Goal: Use online tool/utility: Utilize a website feature to perform a specific function

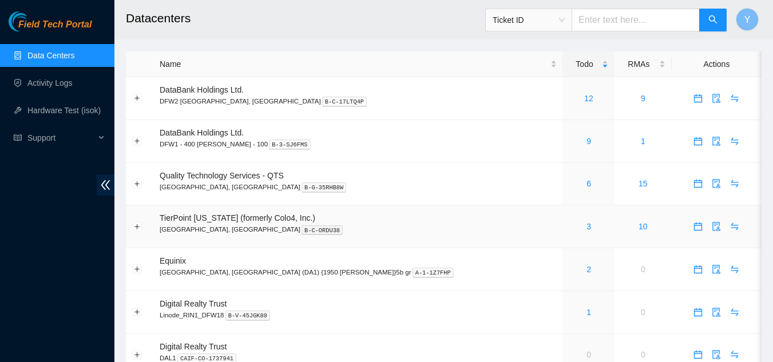
click at [570, 229] on div "3" at bounding box center [589, 226] width 39 height 13
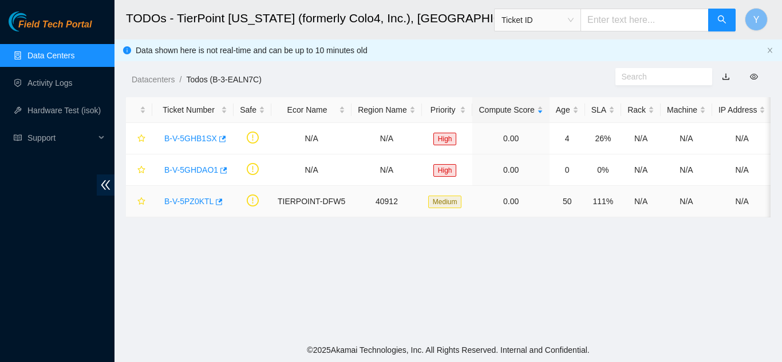
click at [192, 203] on link "B-V-5PZ0KTL" at bounding box center [188, 201] width 49 height 9
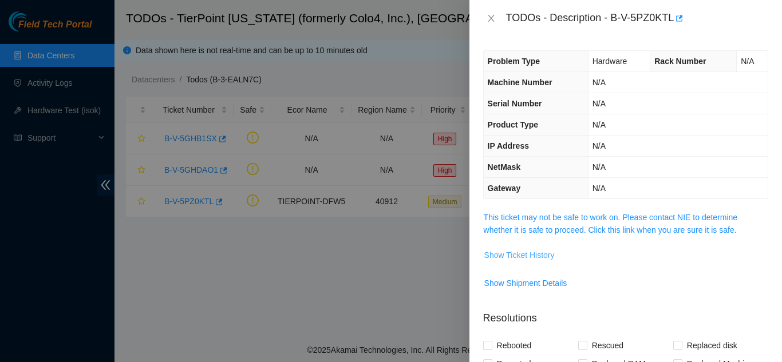
click at [535, 256] on span "Show Ticket History" at bounding box center [519, 255] width 70 height 13
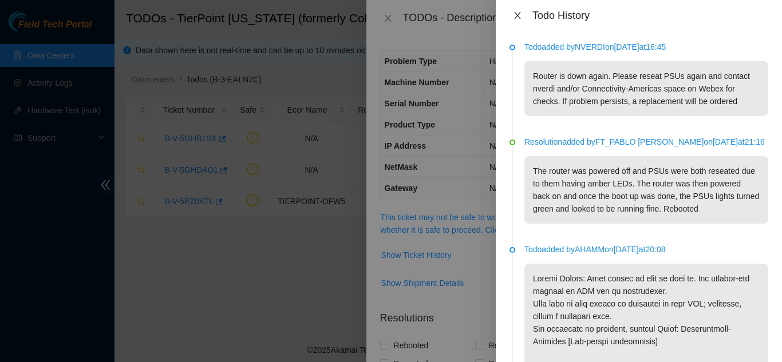
click at [522, 19] on button "Close" at bounding box center [517, 15] width 16 height 11
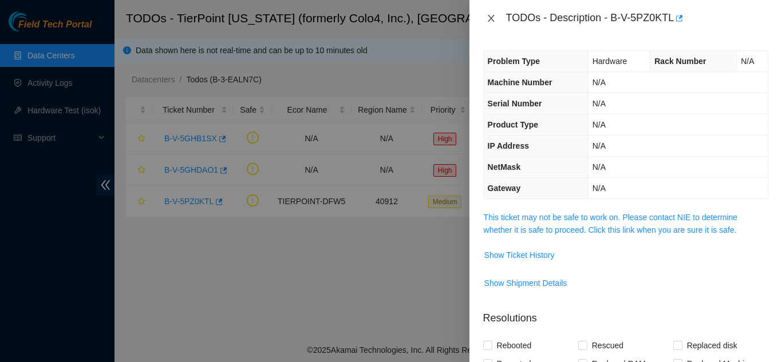
click at [487, 15] on icon "close" at bounding box center [491, 18] width 9 height 9
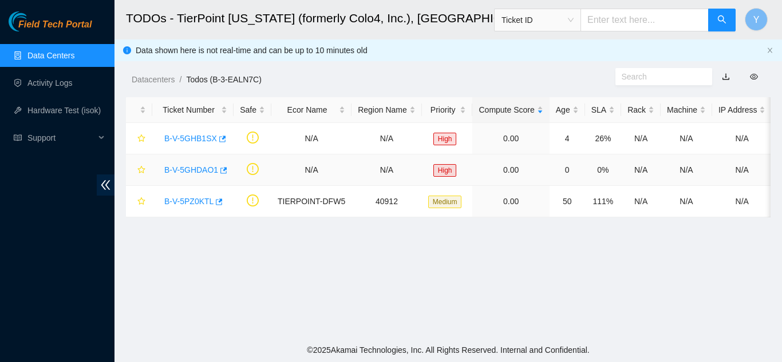
click at [195, 169] on link "B-V-5GHDAO1" at bounding box center [191, 169] width 54 height 9
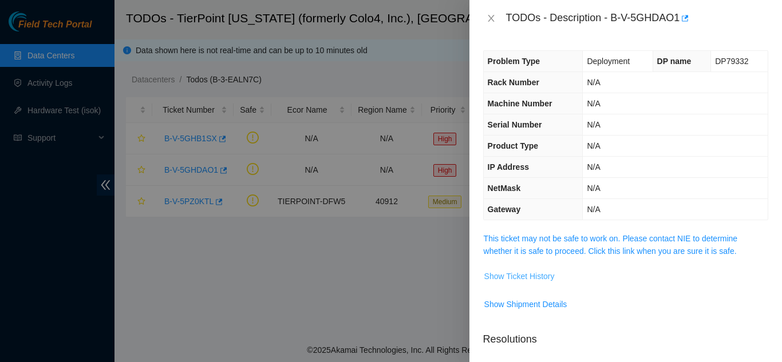
click at [523, 278] on span "Show Ticket History" at bounding box center [519, 276] width 70 height 13
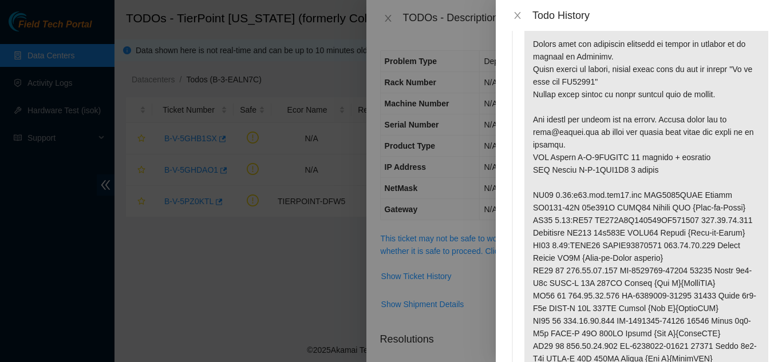
scroll to position [114, 0]
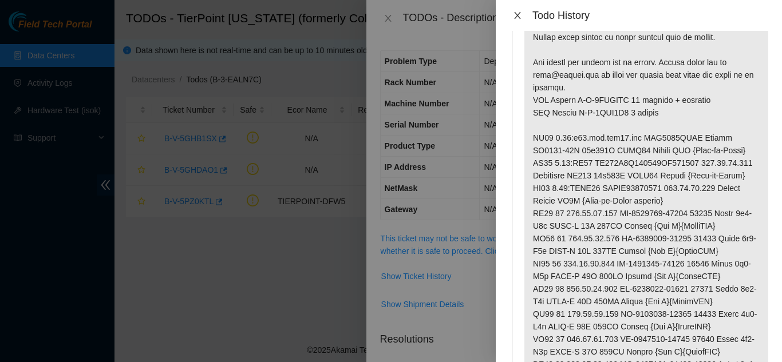
click at [518, 14] on icon "close" at bounding box center [517, 15] width 6 height 7
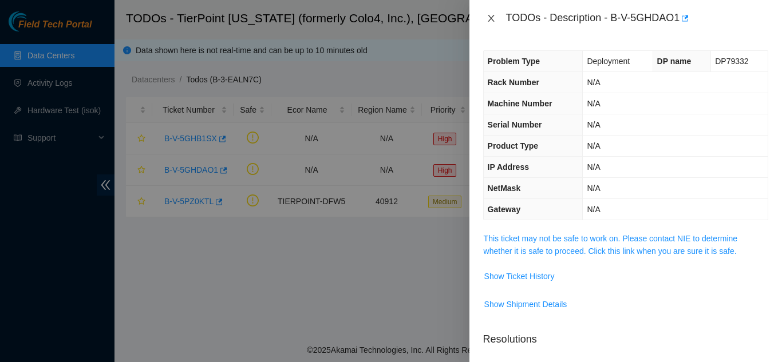
drag, startPoint x: 493, startPoint y: 20, endPoint x: 500, endPoint y: 20, distance: 6.3
click at [497, 21] on button "Close" at bounding box center [491, 18] width 16 height 11
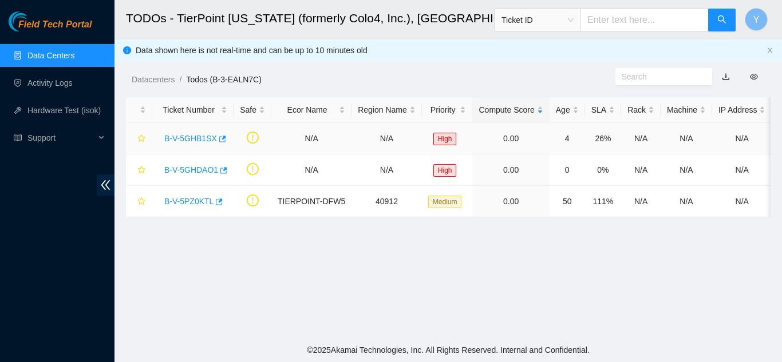
click at [193, 136] on link "B-V-5GHB1SX" at bounding box center [190, 138] width 53 height 9
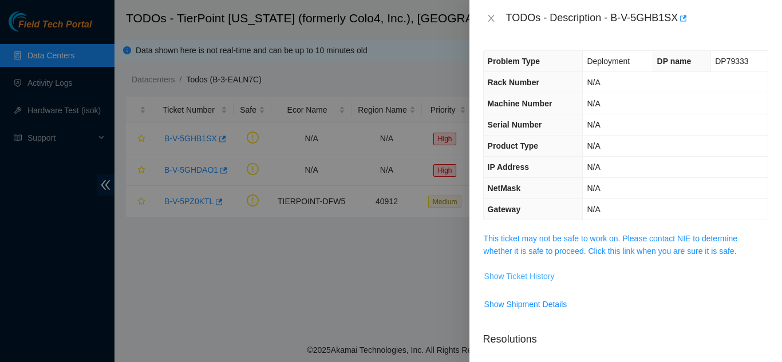
click at [517, 273] on span "Show Ticket History" at bounding box center [519, 276] width 70 height 13
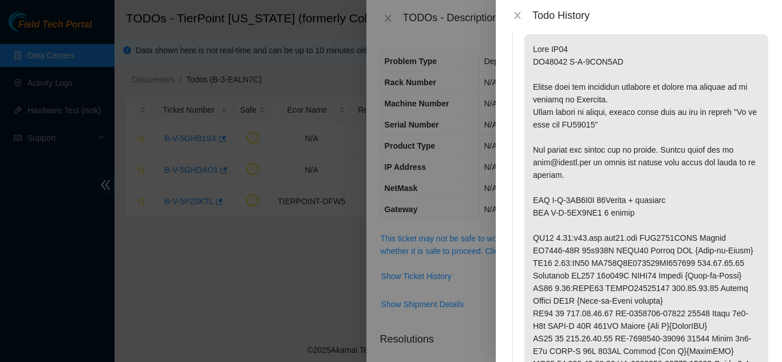
scroll to position [0, 0]
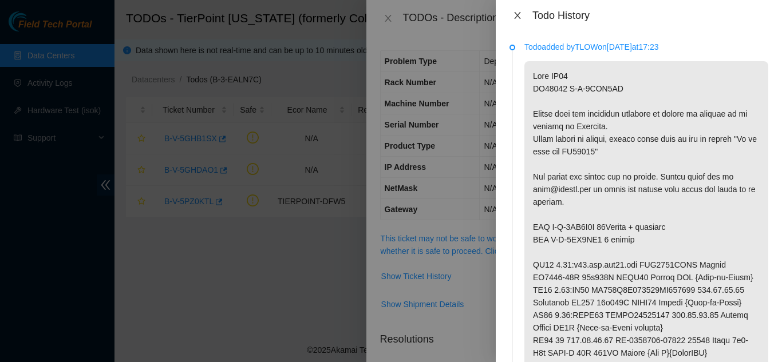
click at [517, 17] on icon "close" at bounding box center [517, 15] width 9 height 9
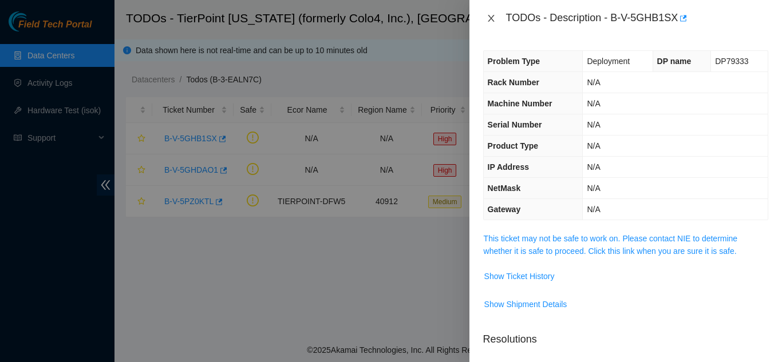
click at [488, 19] on icon "close" at bounding box center [491, 18] width 9 height 9
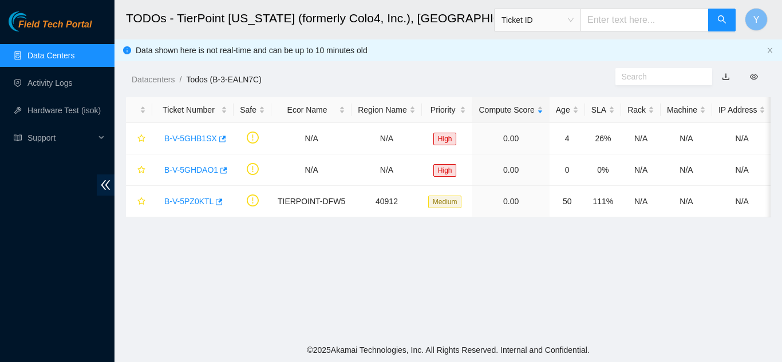
click at [65, 56] on link "Data Centers" at bounding box center [50, 55] width 47 height 9
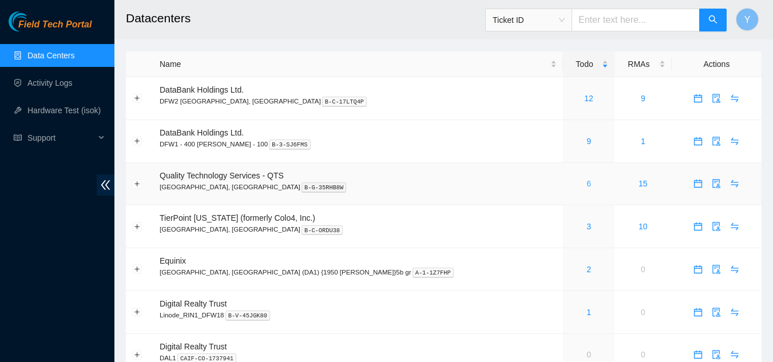
click at [587, 185] on link "6" at bounding box center [589, 183] width 5 height 9
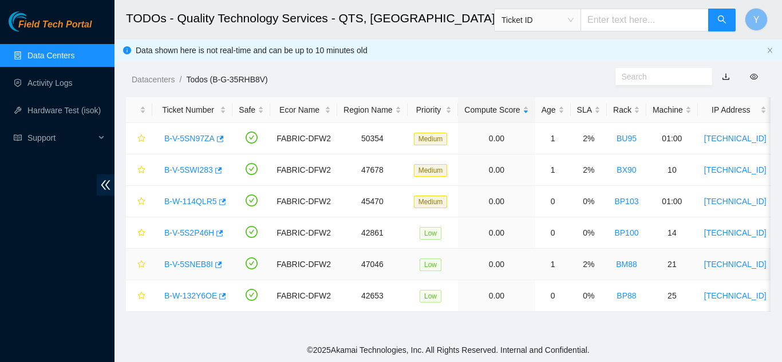
click at [189, 263] on link "B-V-5SNEB8I" at bounding box center [188, 264] width 49 height 9
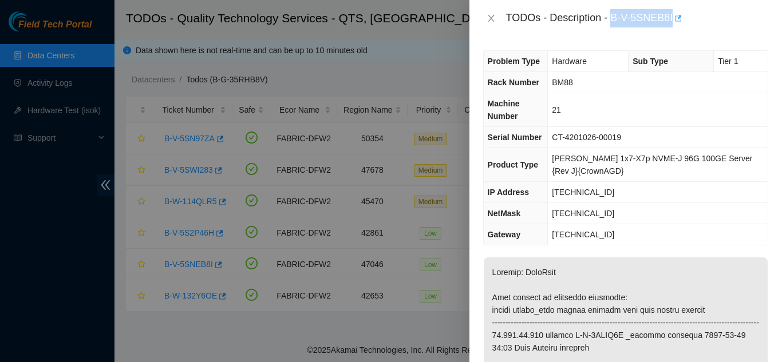
drag, startPoint x: 613, startPoint y: 17, endPoint x: 672, endPoint y: 15, distance: 59.0
click at [672, 15] on div "TODOs - Description - B-V-5SNEB8I" at bounding box center [637, 18] width 262 height 18
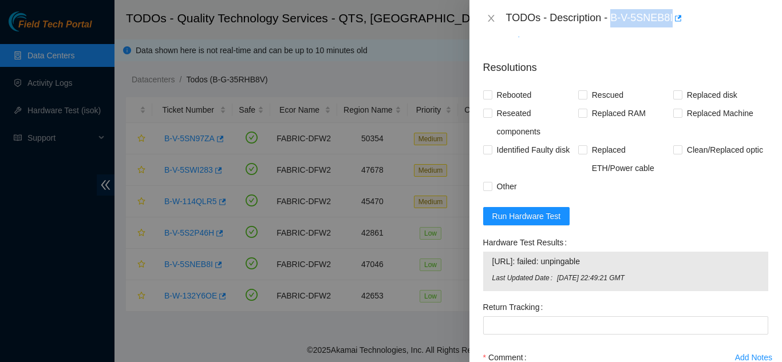
scroll to position [1030, 0]
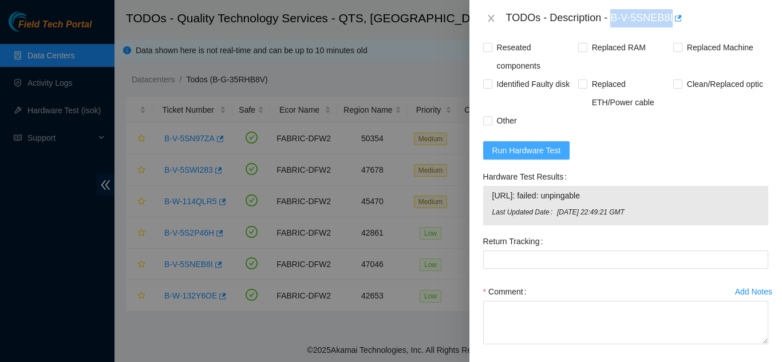
click at [521, 157] on span "Run Hardware Test" at bounding box center [526, 150] width 69 height 13
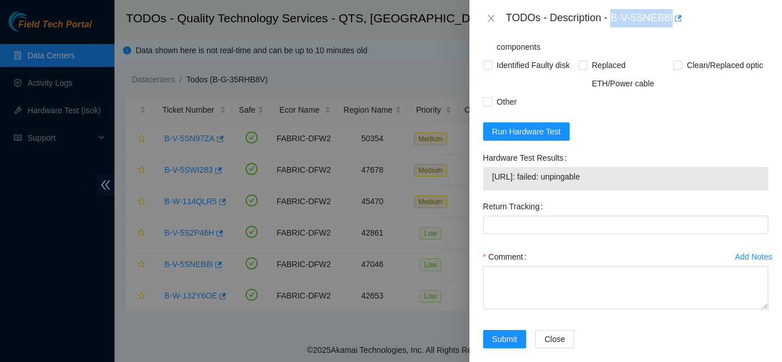
scroll to position [1076, 0]
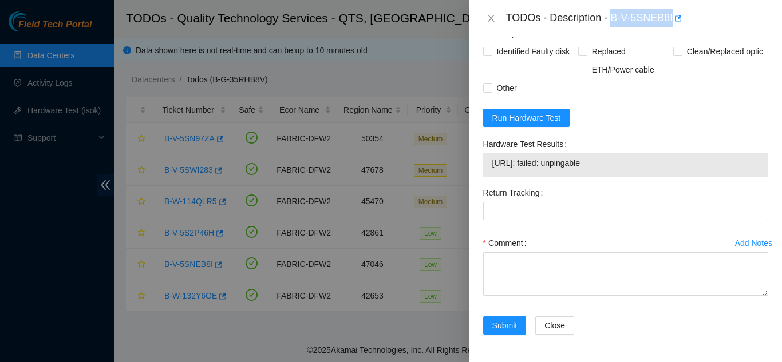
copy div "B-V-5SNEB8I"
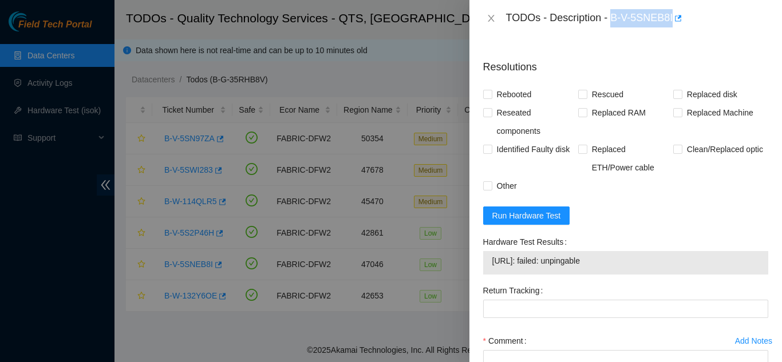
scroll to position [966, 0]
click at [530, 222] on span "Run Hardware Test" at bounding box center [526, 215] width 69 height 13
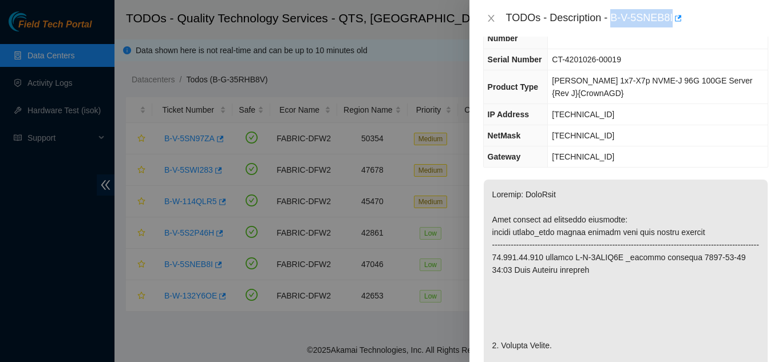
scroll to position [77, 0]
drag, startPoint x: 609, startPoint y: 112, endPoint x: 560, endPoint y: 115, distance: 48.7
click at [560, 115] on td "23.196.12.216" at bounding box center [658, 115] width 220 height 21
copy span "23.196.12.216"
click at [493, 16] on icon "close" at bounding box center [491, 18] width 6 height 7
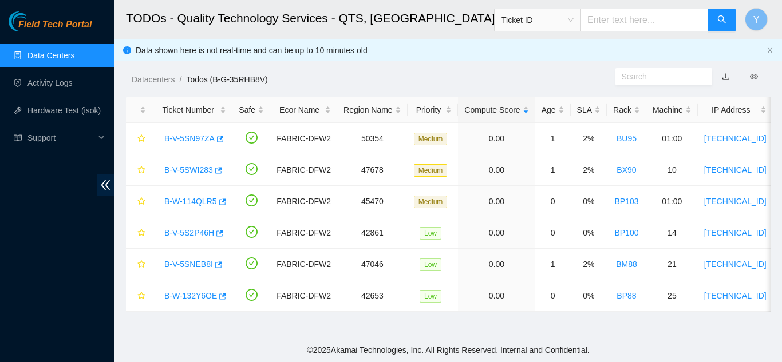
scroll to position [102, 0]
click at [59, 106] on link "Hardware Test (isok)" at bounding box center [63, 110] width 73 height 9
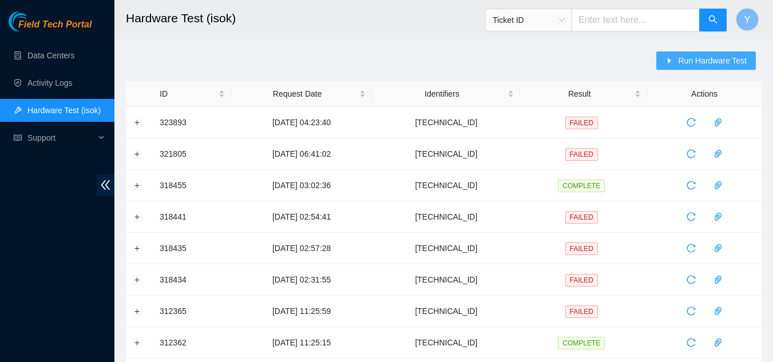
click at [704, 61] on span "Run Hardware Test" at bounding box center [712, 60] width 69 height 13
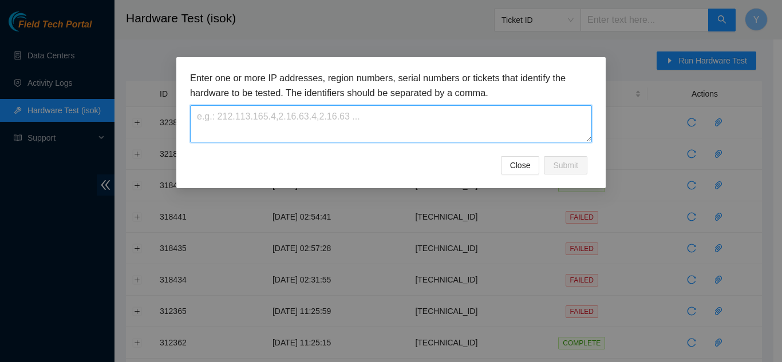
click at [290, 113] on textarea at bounding box center [391, 123] width 402 height 37
paste textarea "23.196.12.216"
type textarea "23.196.12.215"
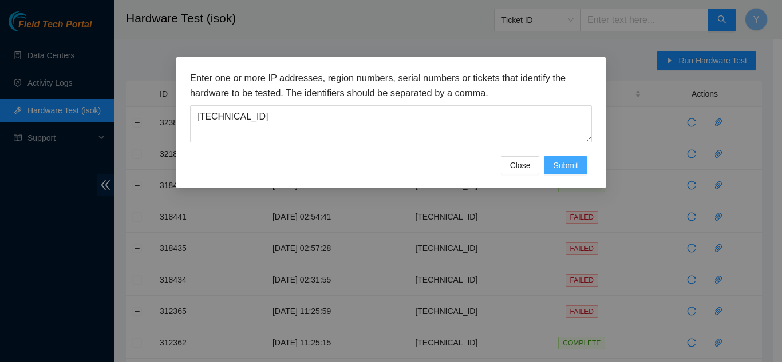
click at [563, 165] on span "Submit" at bounding box center [565, 165] width 25 height 13
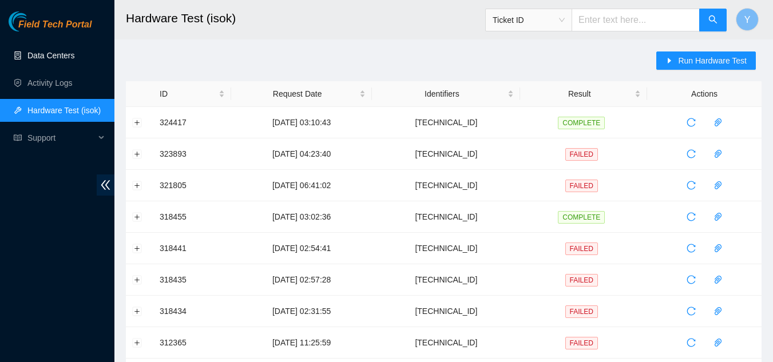
click at [46, 54] on link "Data Centers" at bounding box center [50, 55] width 47 height 9
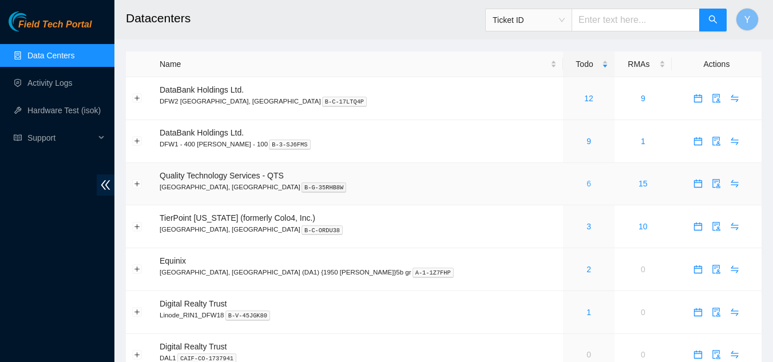
click at [587, 186] on link "6" at bounding box center [589, 183] width 5 height 9
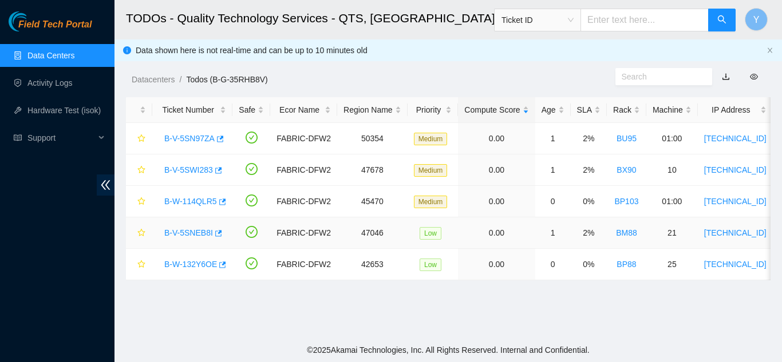
click at [189, 235] on link "B-V-5SNEB8I" at bounding box center [188, 232] width 49 height 9
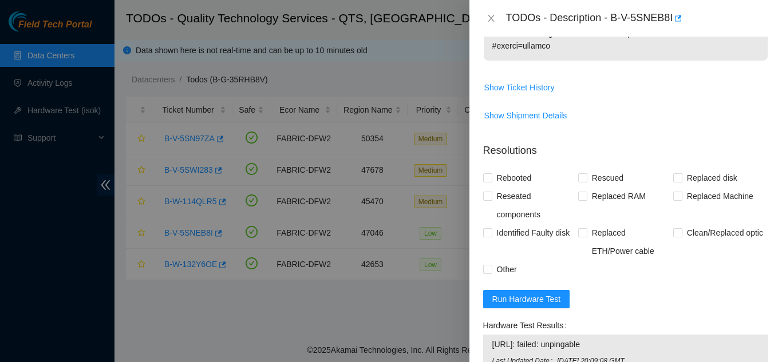
scroll to position [973, 0]
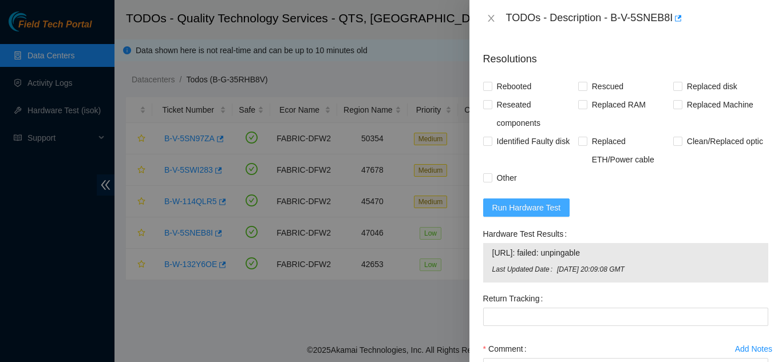
click at [515, 214] on span "Run Hardware Test" at bounding box center [526, 207] width 69 height 13
